Goal: Information Seeking & Learning: Find specific page/section

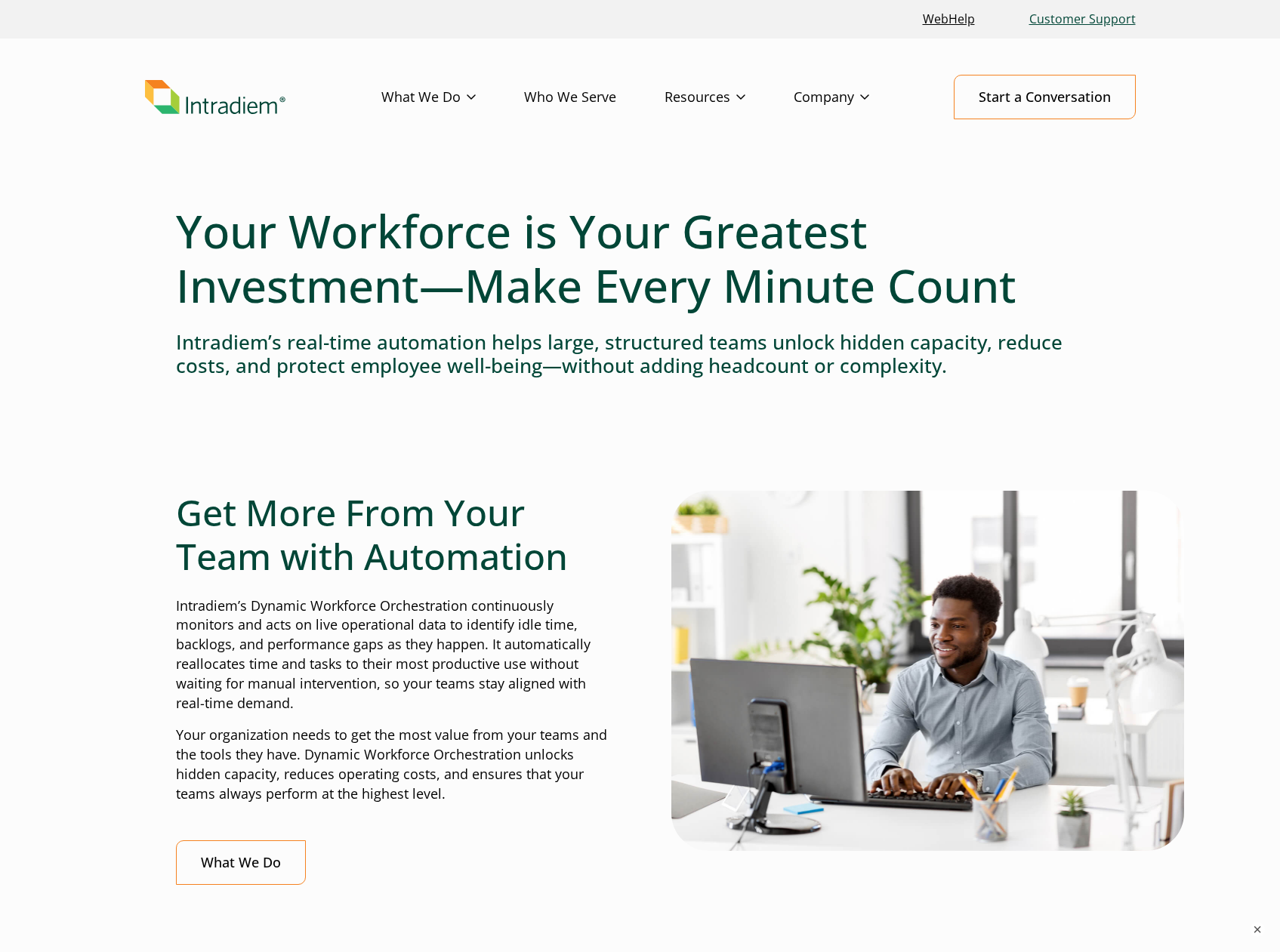
click at [1081, 19] on link "Customer Support" at bounding box center [1082, 20] width 119 height 32
